Goal: Transaction & Acquisition: Purchase product/service

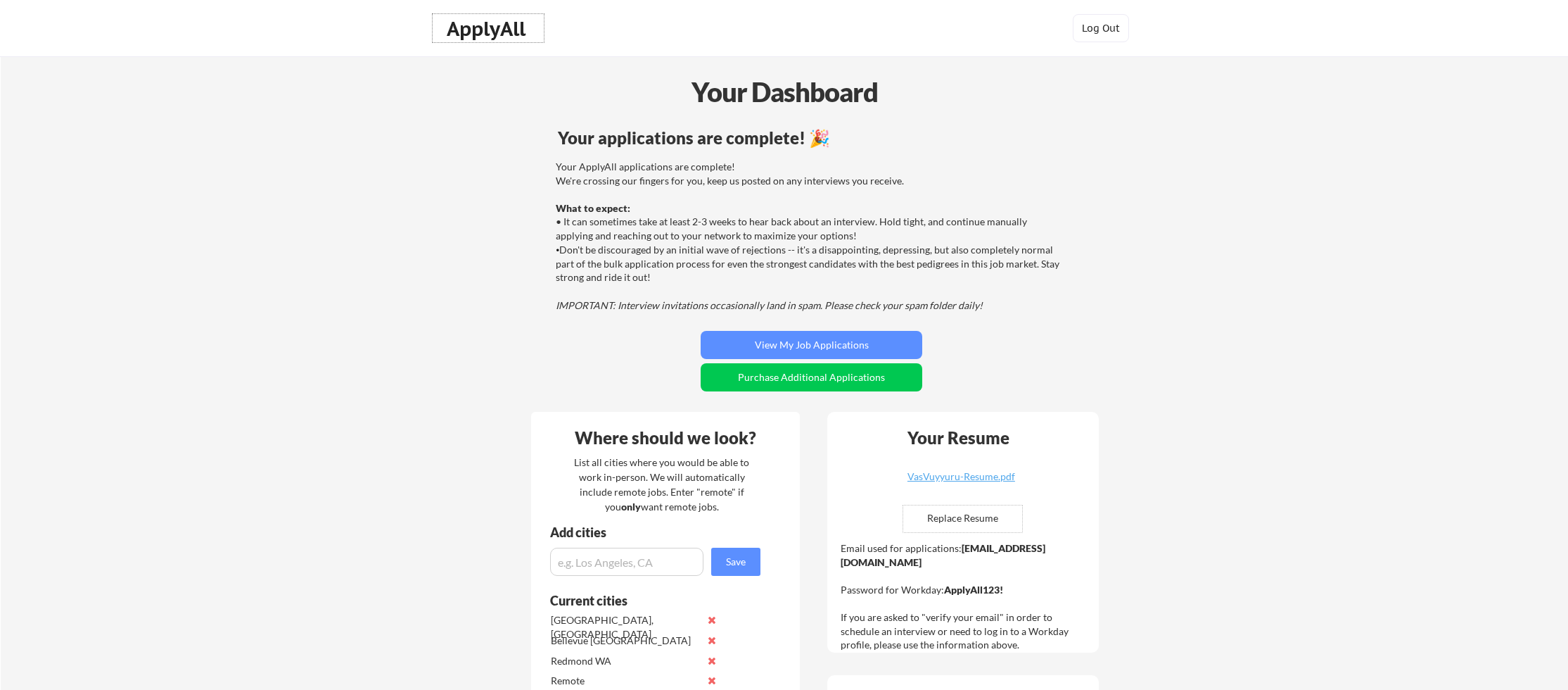
click at [485, 32] on div "ApplyAll" at bounding box center [488, 29] width 83 height 24
click at [841, 381] on button "Purchase Additional Applications" at bounding box center [811, 376] width 221 height 28
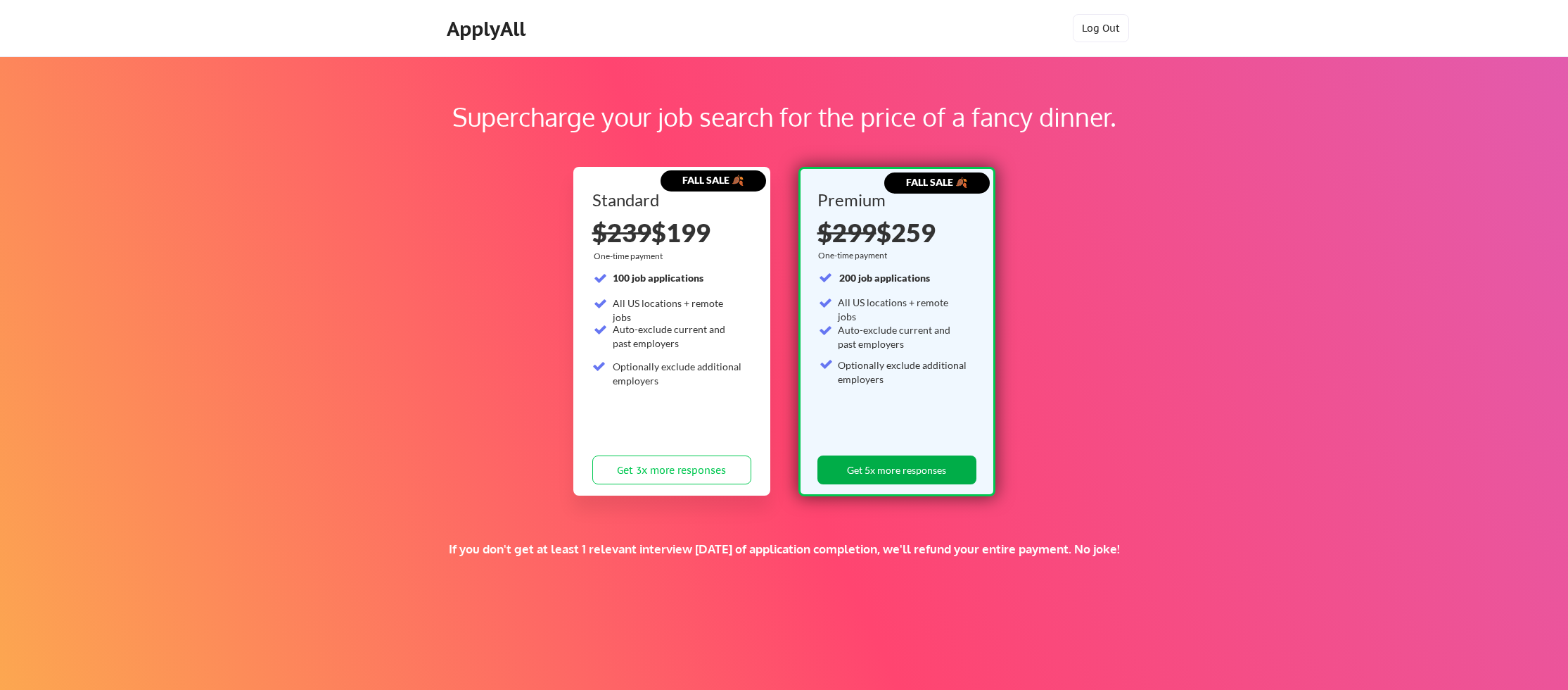
click at [901, 465] on button "Get 5x more responses" at bounding box center [897, 470] width 159 height 29
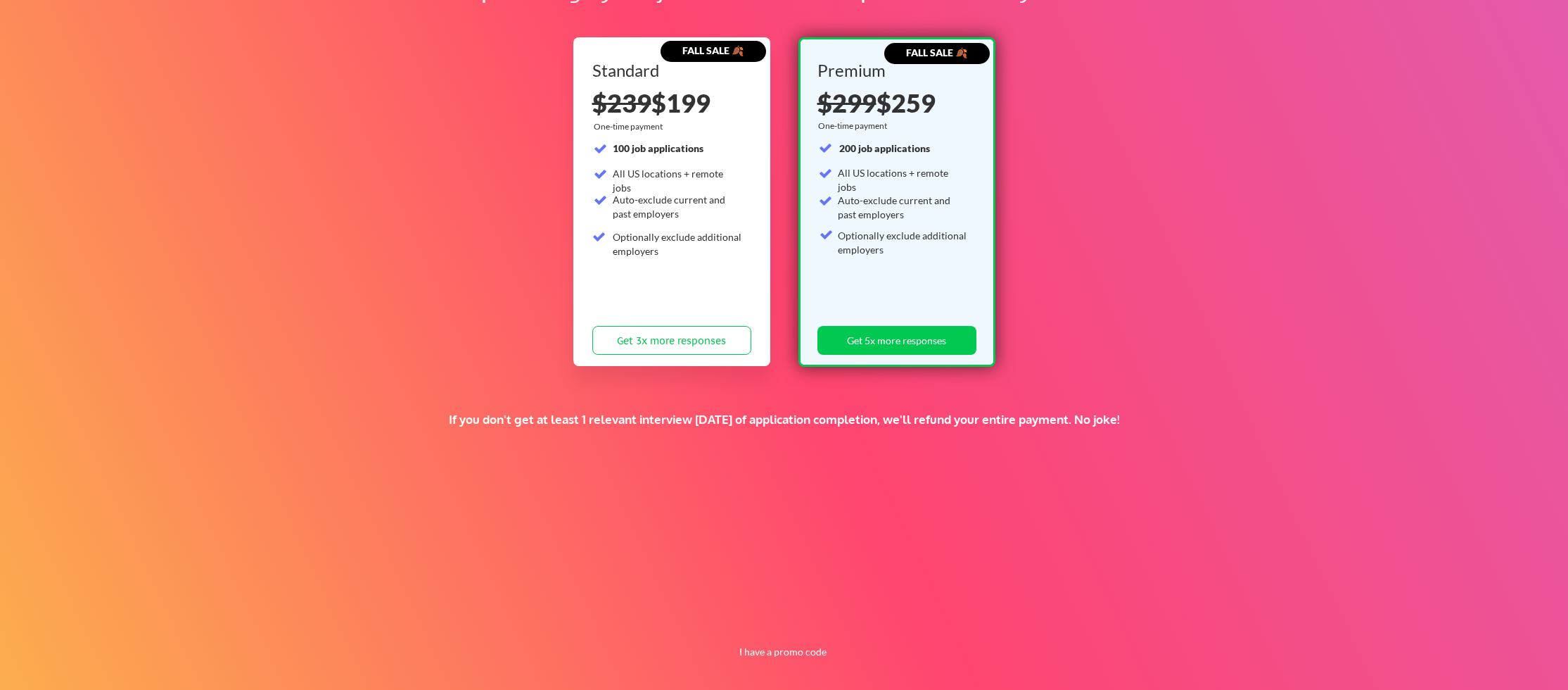
scroll to position [136, 0]
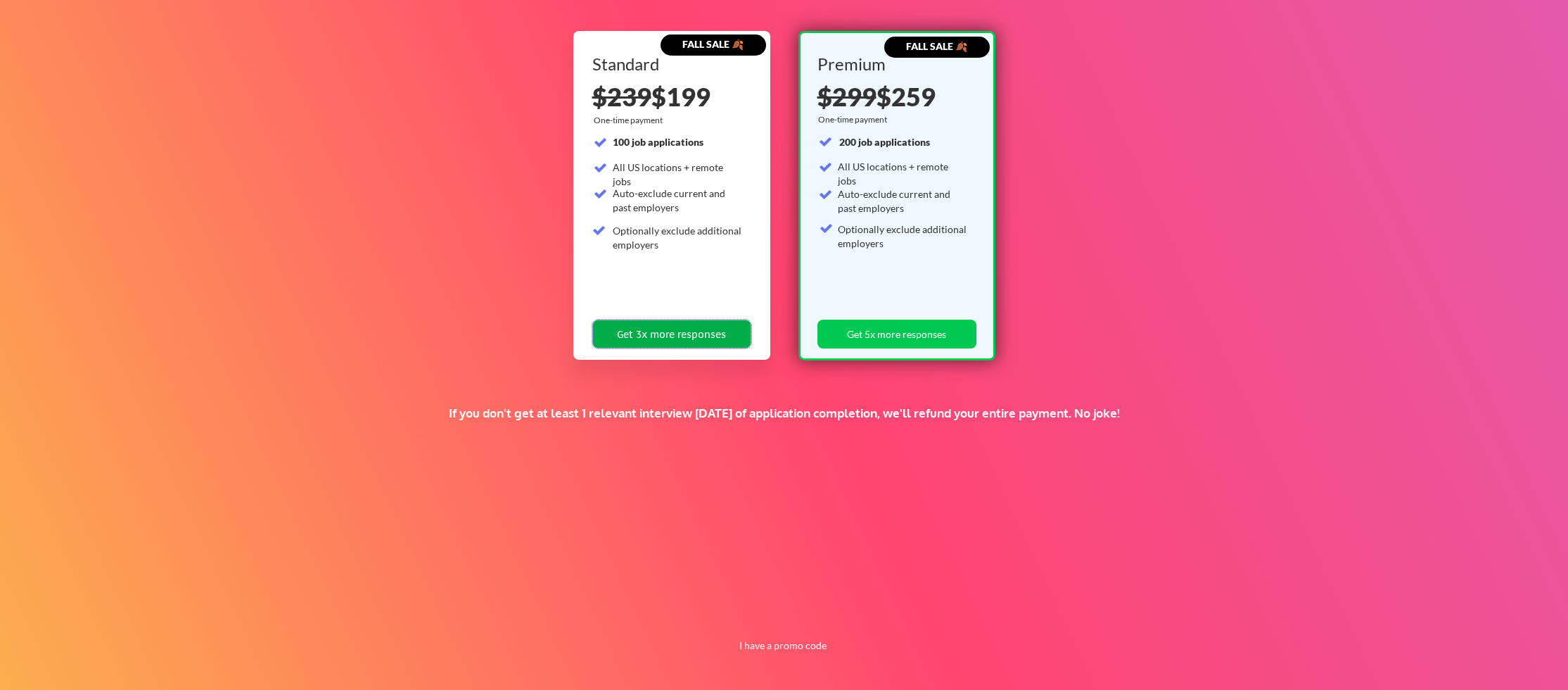
click at [670, 342] on button "Get 3x more responses" at bounding box center [671, 334] width 159 height 29
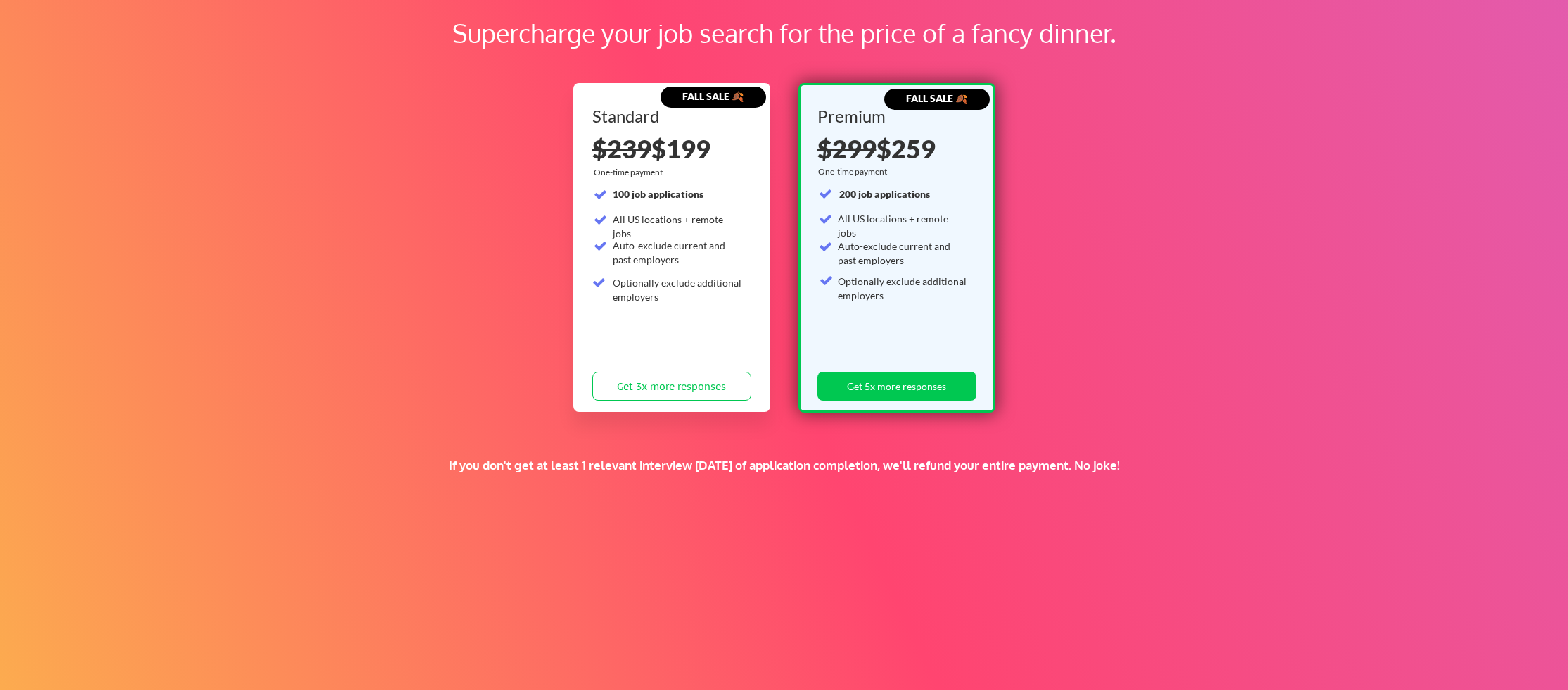
scroll to position [136, 0]
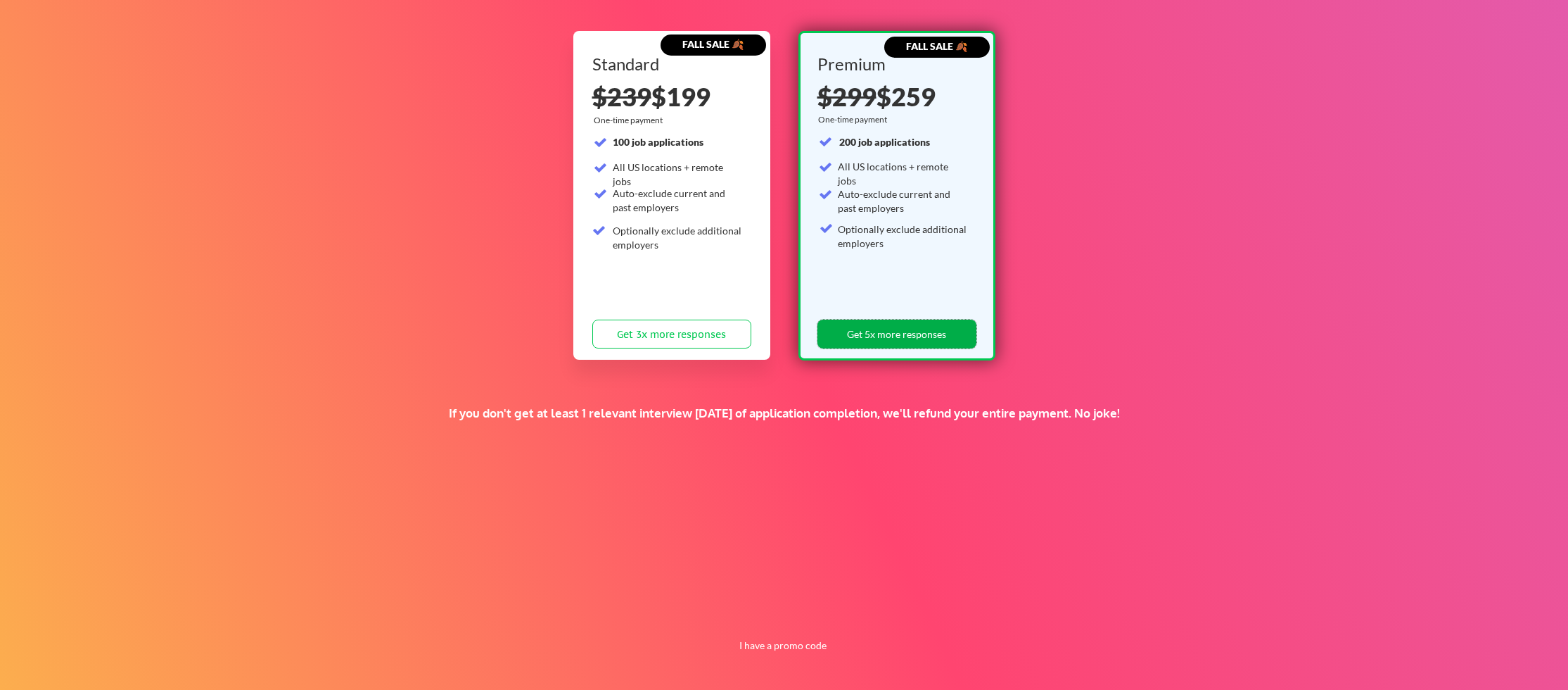
click at [829, 339] on button "Get 5x more responses" at bounding box center [897, 334] width 159 height 29
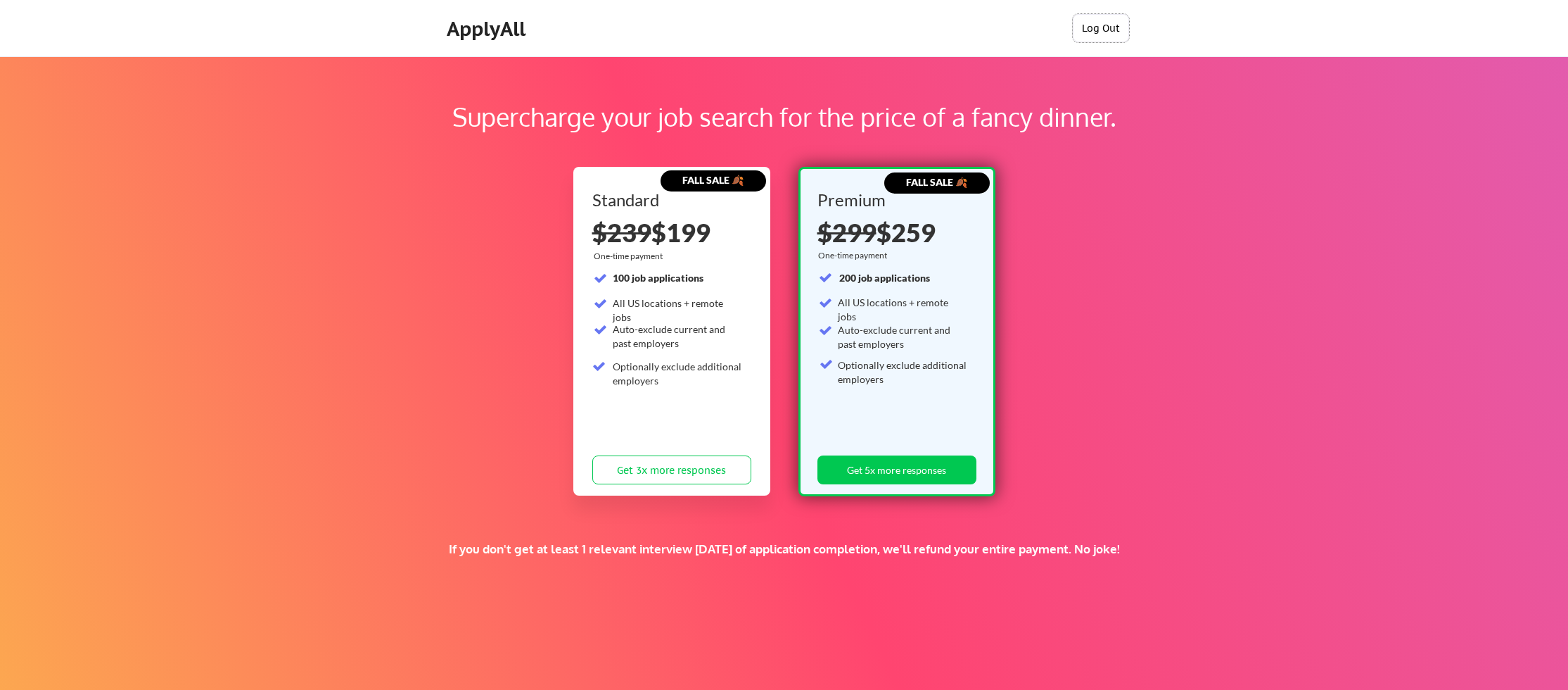
click at [1105, 25] on button "Log Out" at bounding box center [1100, 28] width 56 height 28
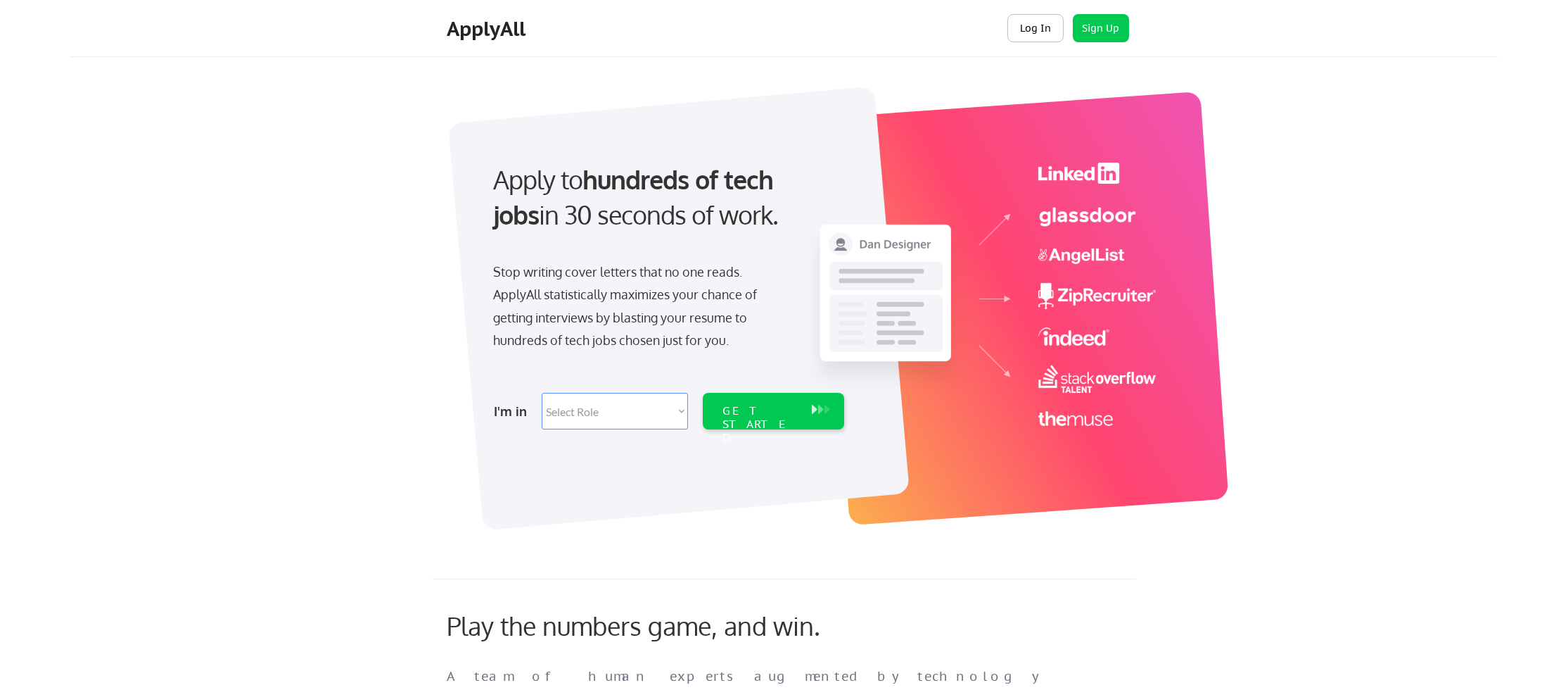
click at [1035, 29] on button "Log In" at bounding box center [1035, 28] width 56 height 28
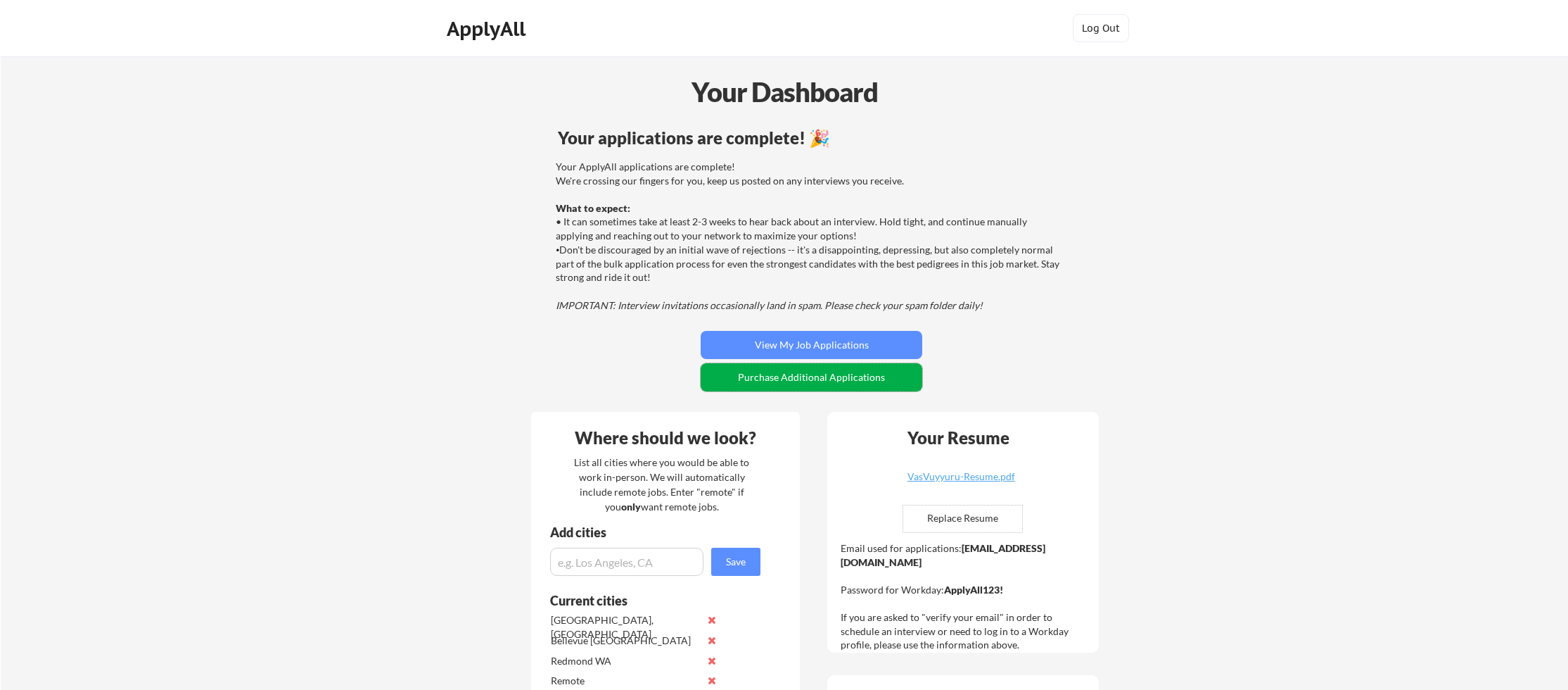
click at [827, 380] on button "Purchase Additional Applications" at bounding box center [811, 376] width 221 height 28
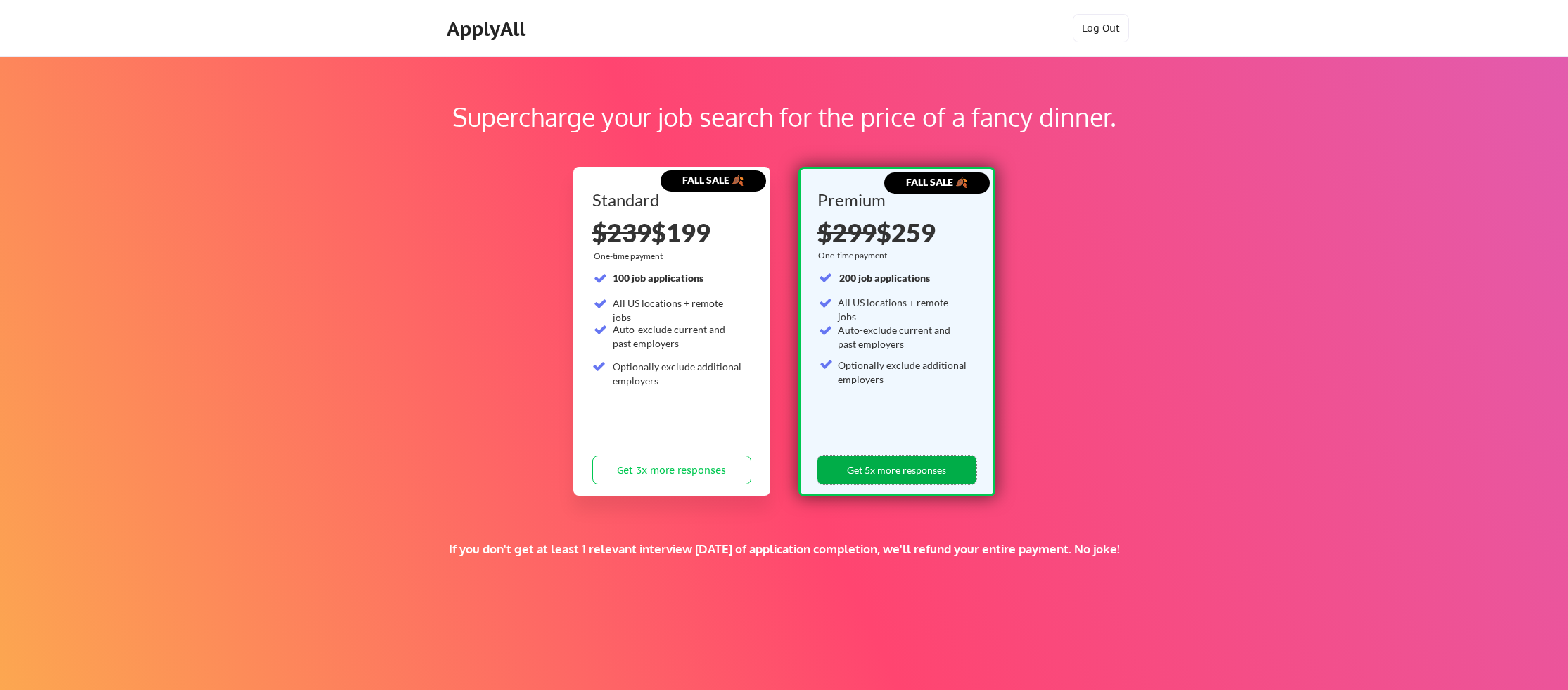
click at [913, 463] on button "Get 5x more responses" at bounding box center [897, 470] width 159 height 29
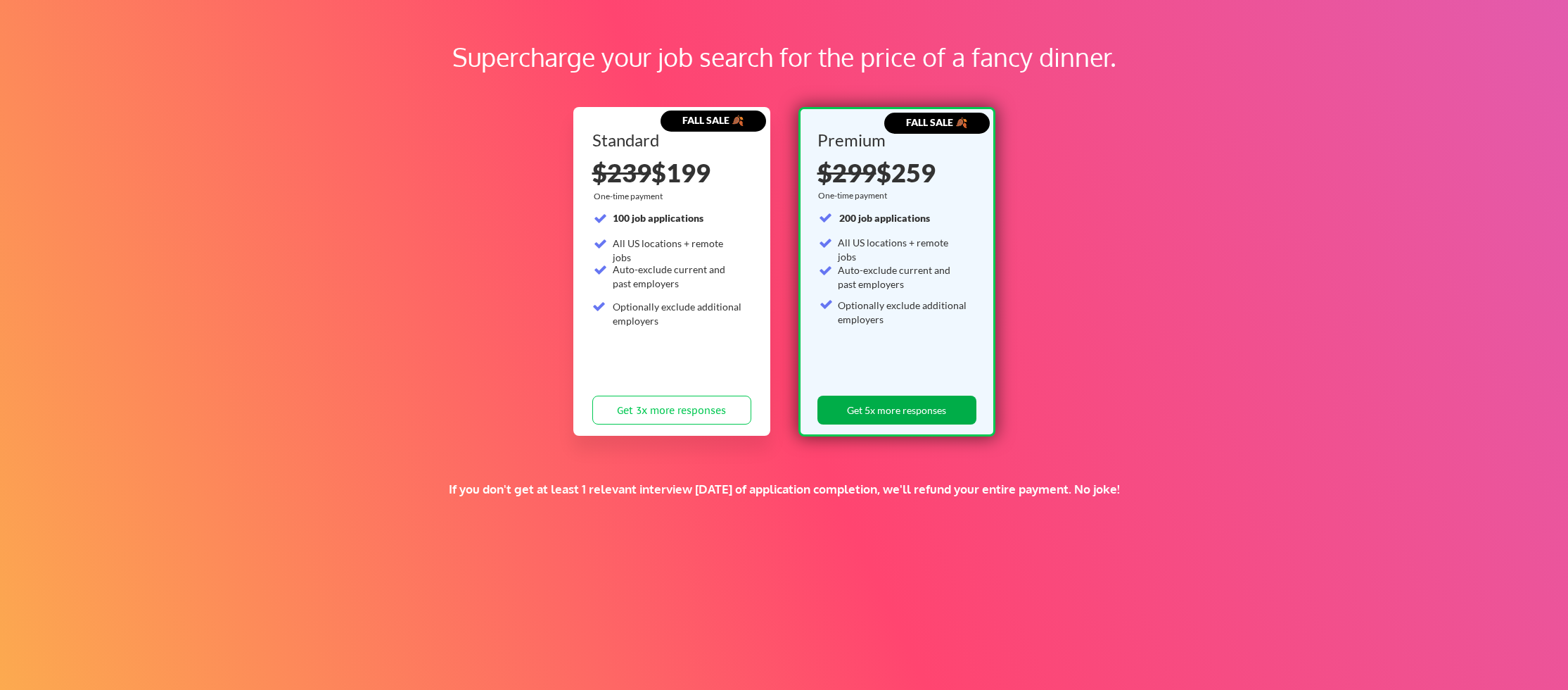
click at [886, 407] on button "Get 5x more responses" at bounding box center [897, 410] width 159 height 29
